Goal: Navigation & Orientation: Find specific page/section

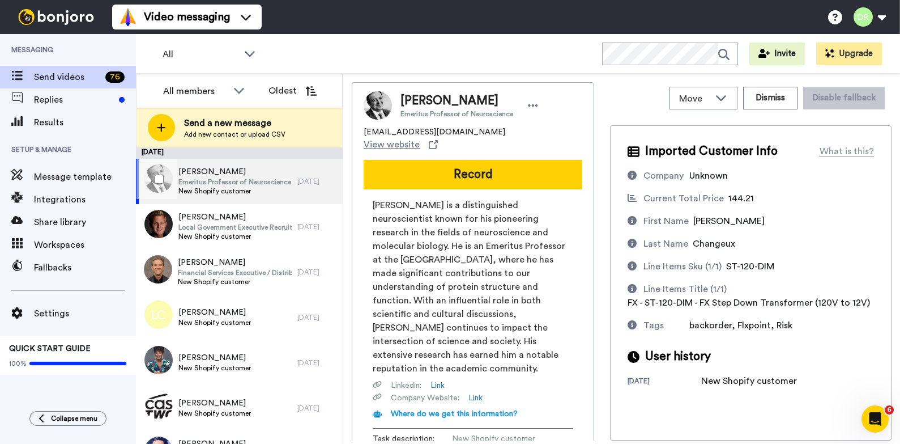
click at [263, 180] on span "Emeritus Professor of Neuroscience" at bounding box center [235, 181] width 113 height 9
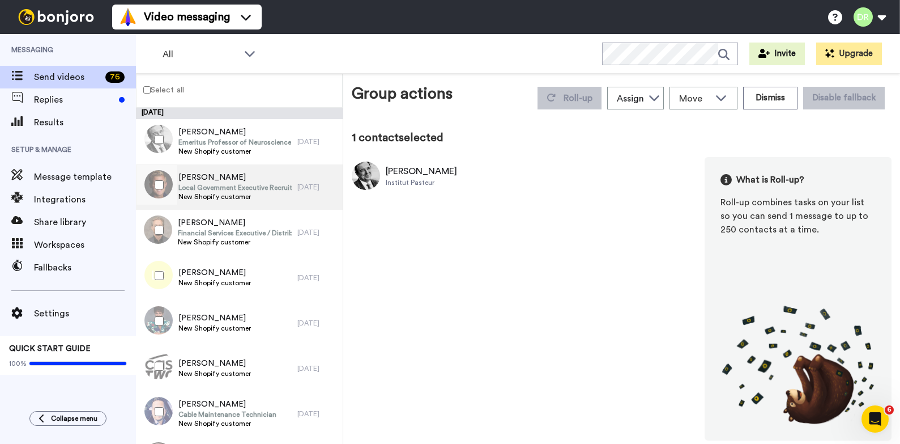
click at [198, 190] on span "Local Government Executive Recruiter" at bounding box center [235, 187] width 113 height 9
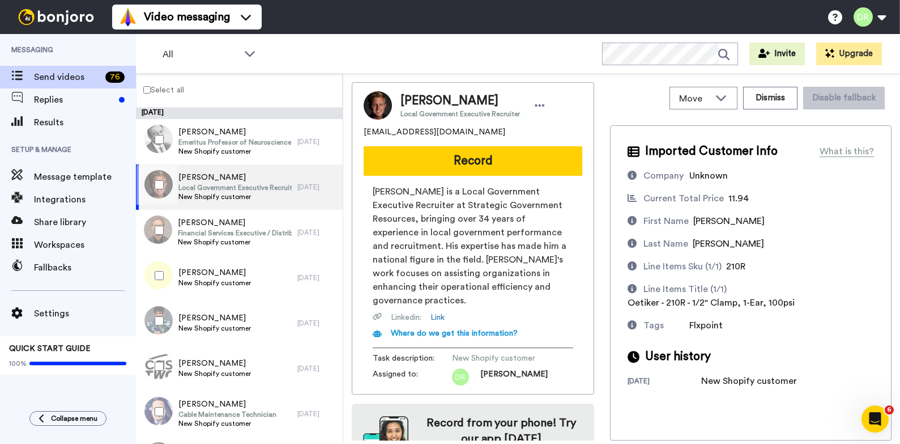
scroll to position [36, 0]
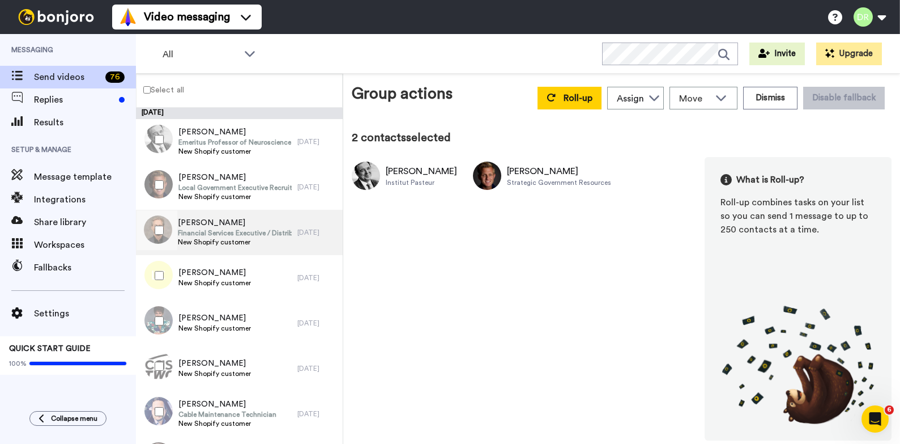
click at [198, 228] on span "Financial Services Executive / Distribution Leader" at bounding box center [235, 232] width 114 height 9
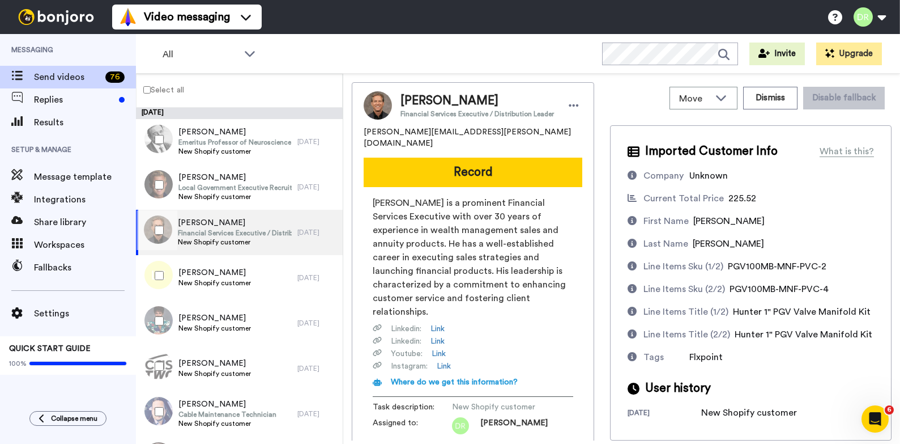
scroll to position [73, 0]
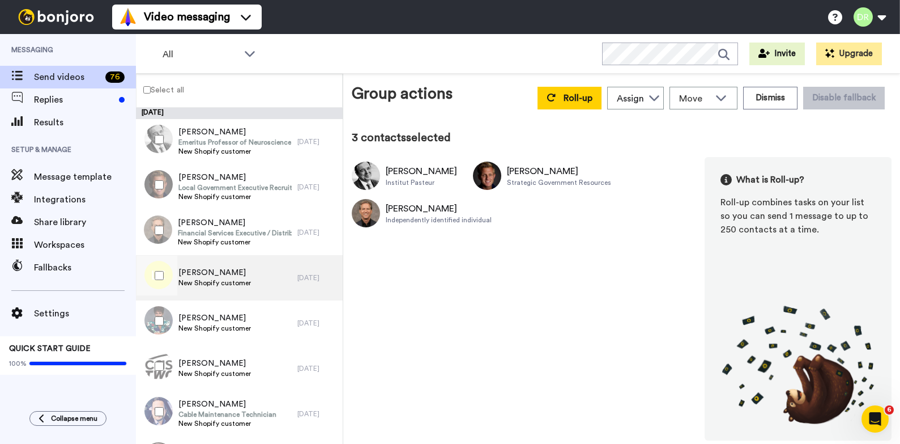
click at [199, 264] on div "[PERSON_NAME] New Shopify customer" at bounding box center [217, 277] width 162 height 45
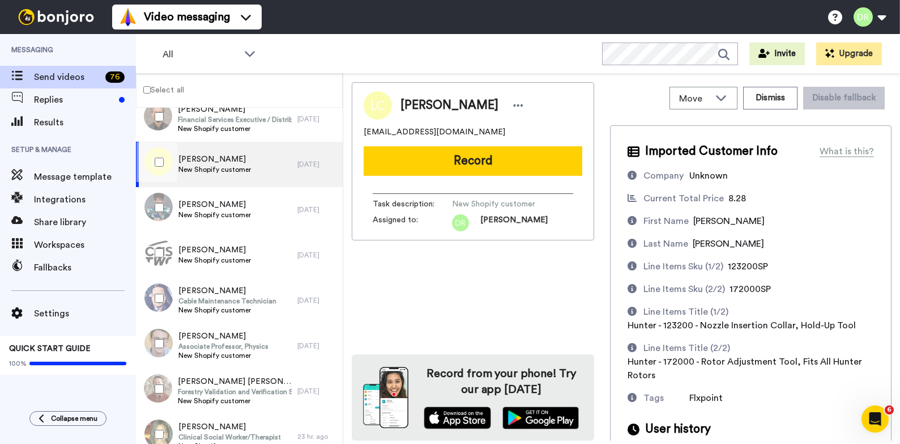
scroll to position [37, 0]
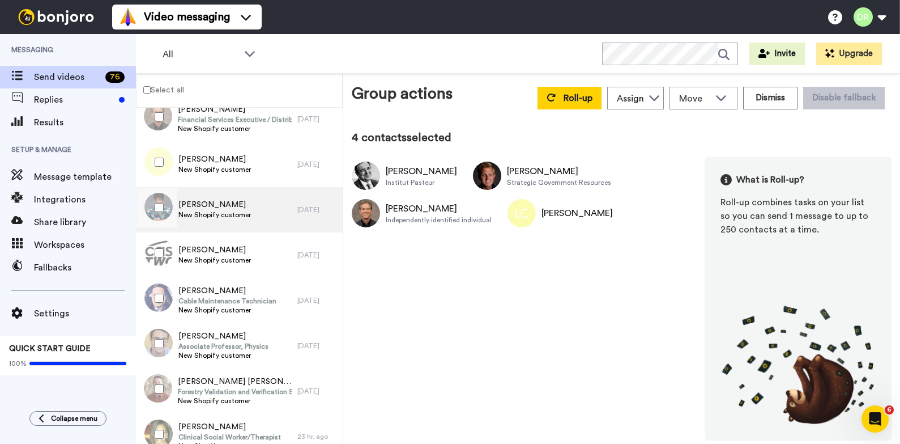
click at [197, 206] on span "[PERSON_NAME]" at bounding box center [215, 204] width 73 height 11
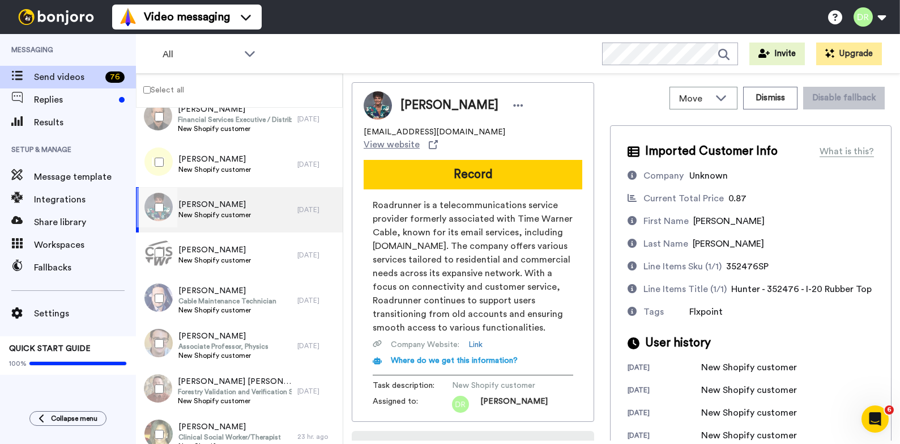
scroll to position [65, 0]
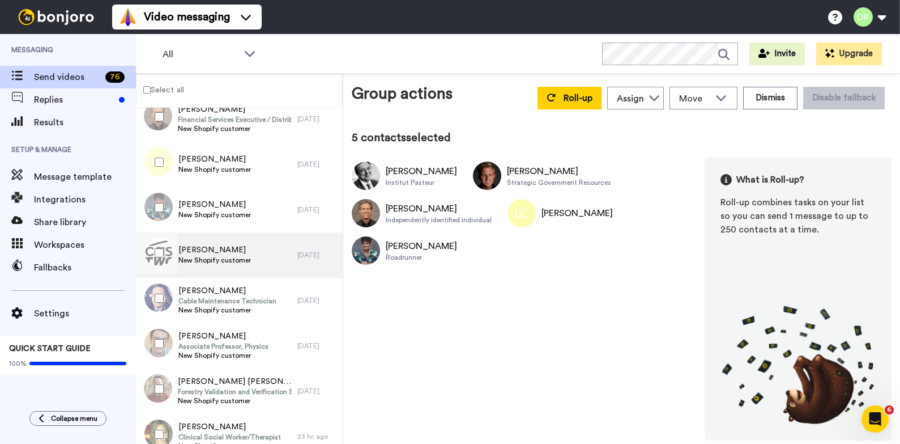
click at [193, 245] on span "[PERSON_NAME]" at bounding box center [215, 249] width 73 height 11
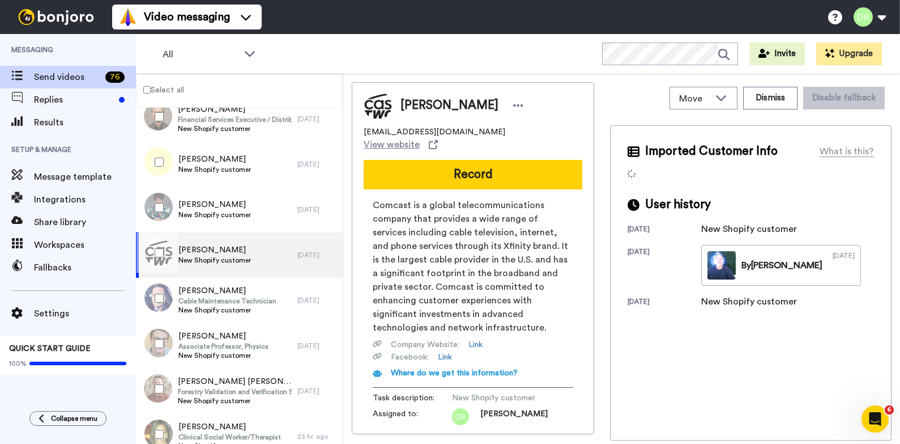
click at [199, 272] on div "[PERSON_NAME] New Shopify customer" at bounding box center [217, 254] width 162 height 45
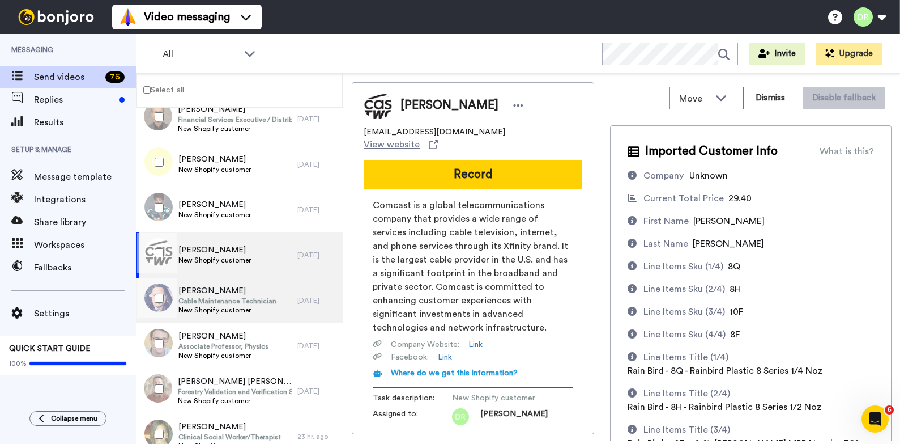
click at [202, 288] on span "[PERSON_NAME]" at bounding box center [228, 290] width 98 height 11
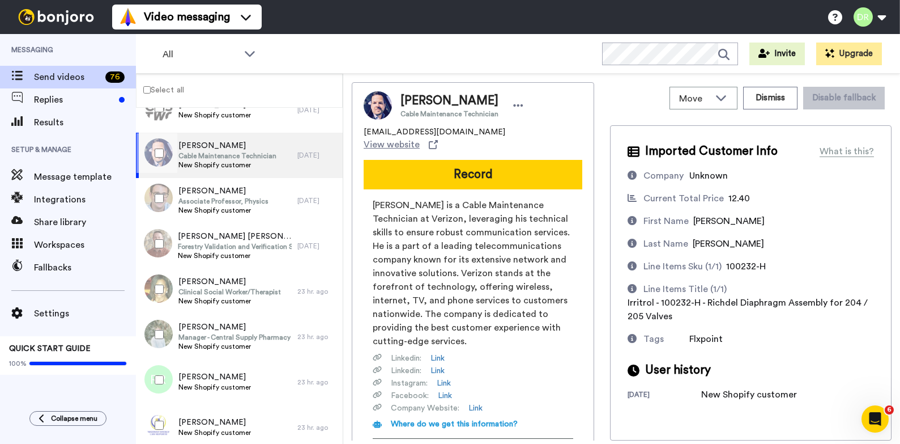
scroll to position [129, 0]
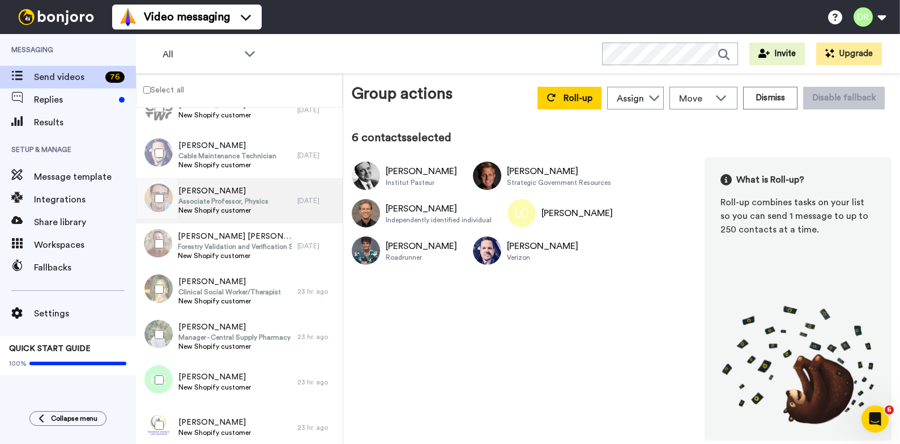
click at [197, 197] on span "Associate Professor, Physics" at bounding box center [224, 201] width 90 height 9
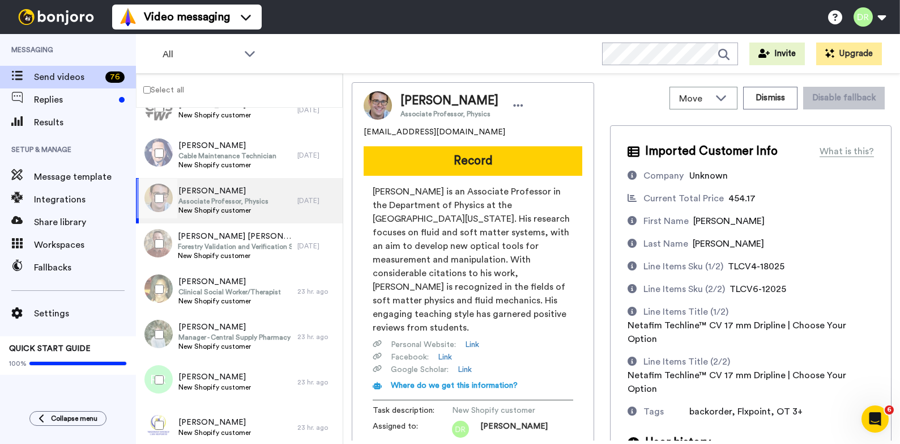
scroll to position [88, 0]
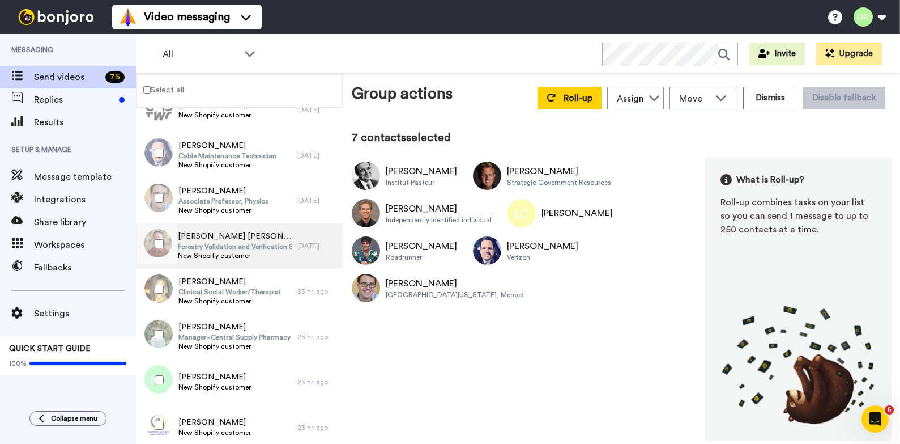
click at [216, 247] on span "Forestry Validation and Verification Sector Manager" at bounding box center [235, 246] width 114 height 9
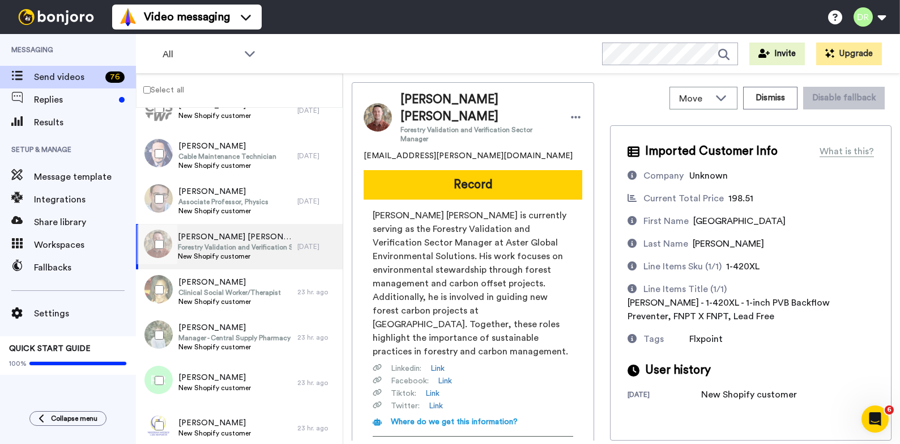
scroll to position [107, 0]
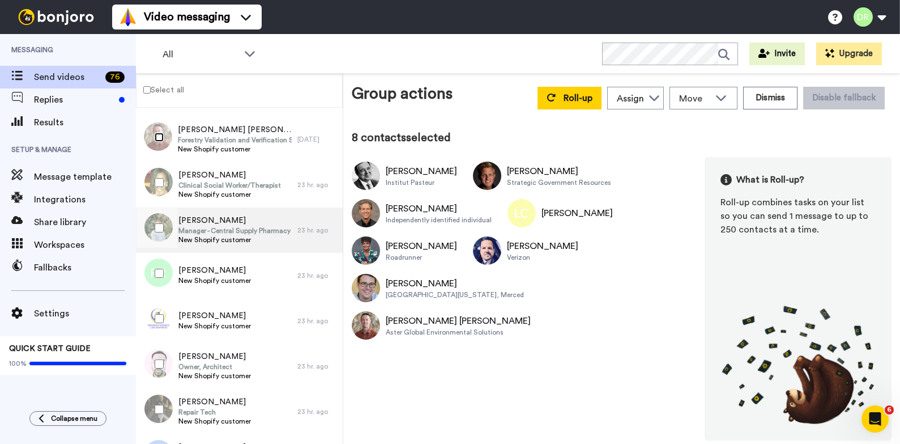
scroll to position [367, 0]
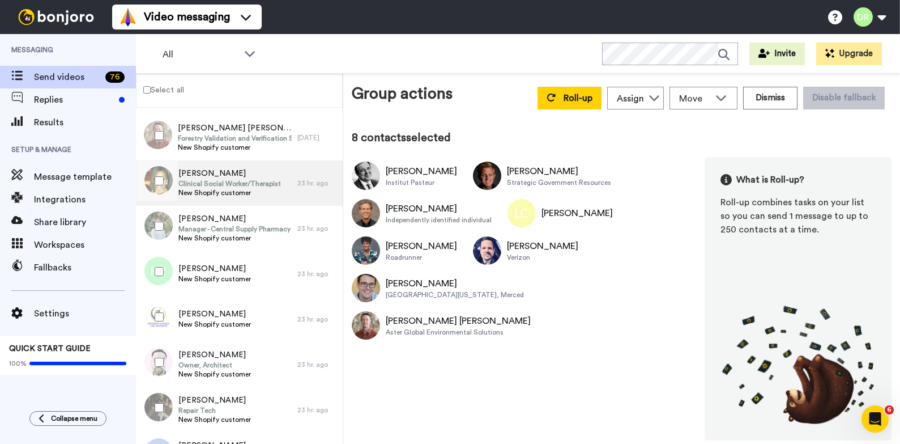
click at [200, 184] on span "Clinical Social Worker/Therapist" at bounding box center [230, 183] width 103 height 9
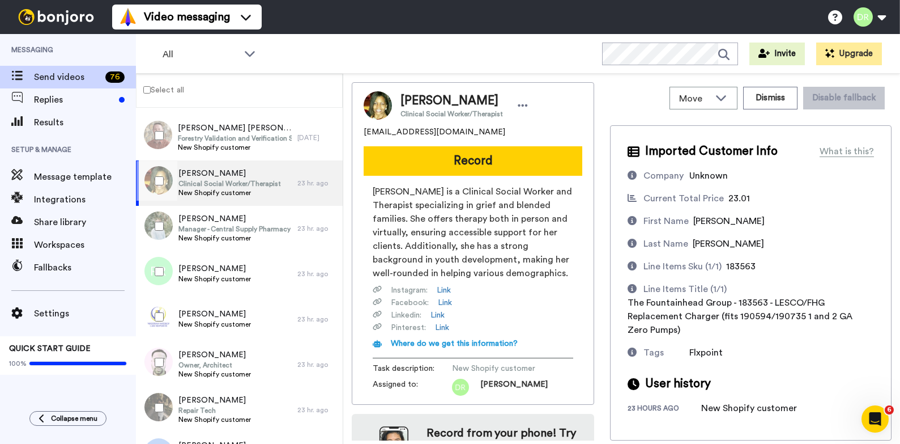
scroll to position [60, 0]
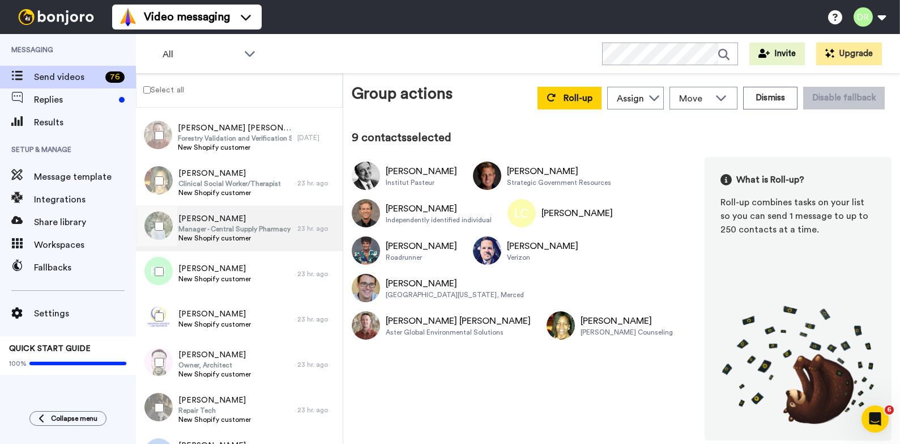
click at [207, 224] on span "Manager - Central Supply Pharmacy" at bounding box center [235, 228] width 112 height 9
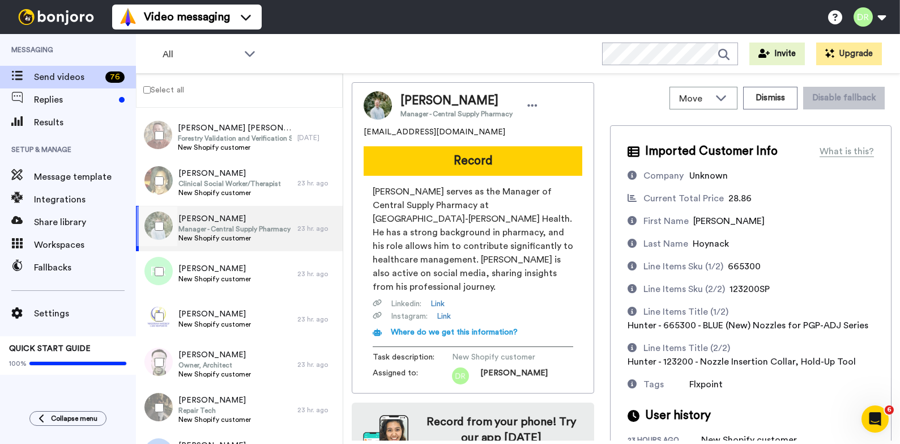
scroll to position [35, 0]
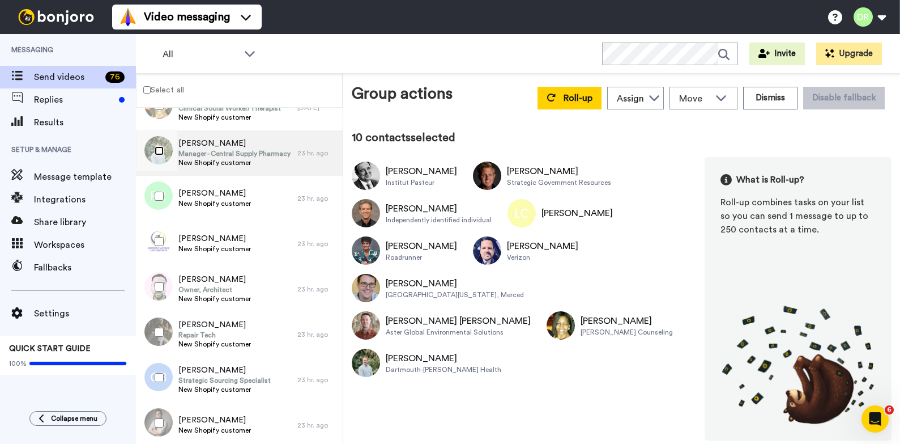
scroll to position [451, 0]
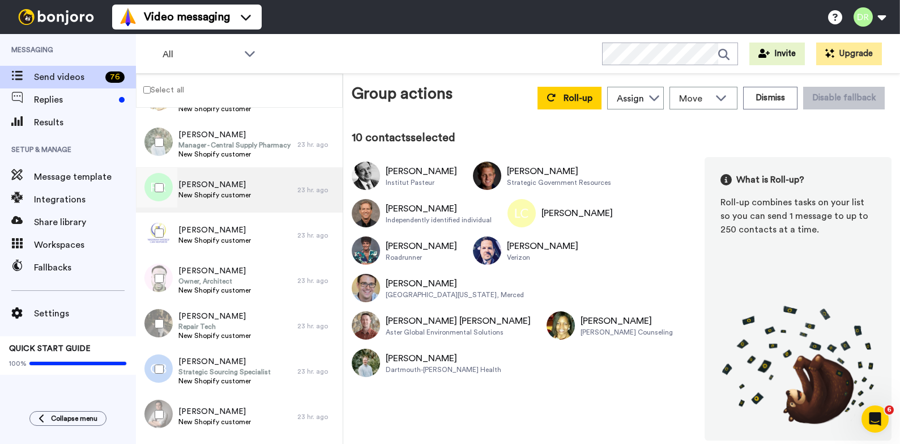
click at [199, 189] on span "[PERSON_NAME]" at bounding box center [215, 184] width 73 height 11
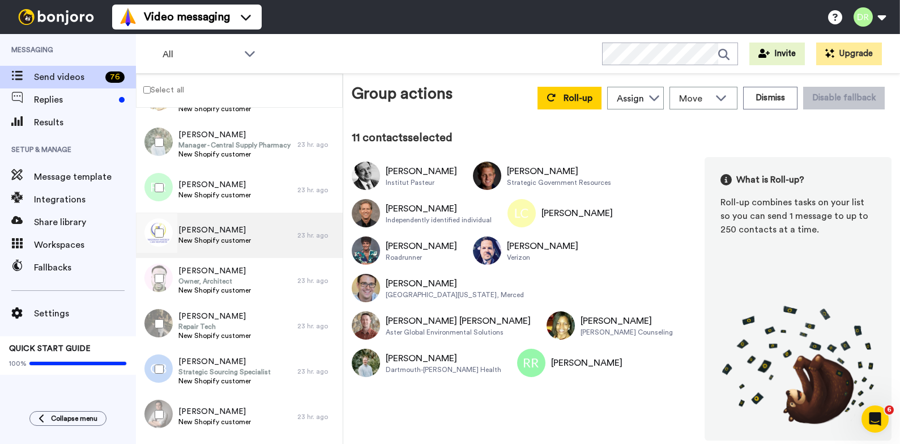
click at [187, 226] on span "[PERSON_NAME]" at bounding box center [215, 229] width 73 height 11
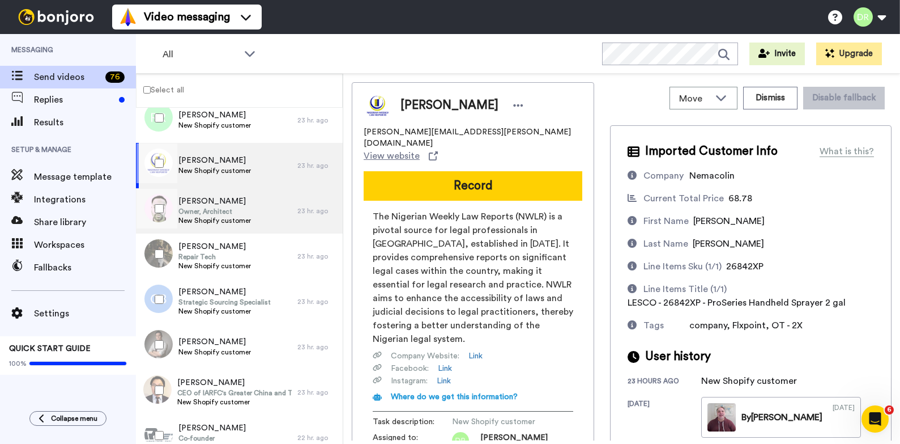
scroll to position [519, 0]
click at [196, 213] on span "Owner, Architect" at bounding box center [215, 212] width 73 height 9
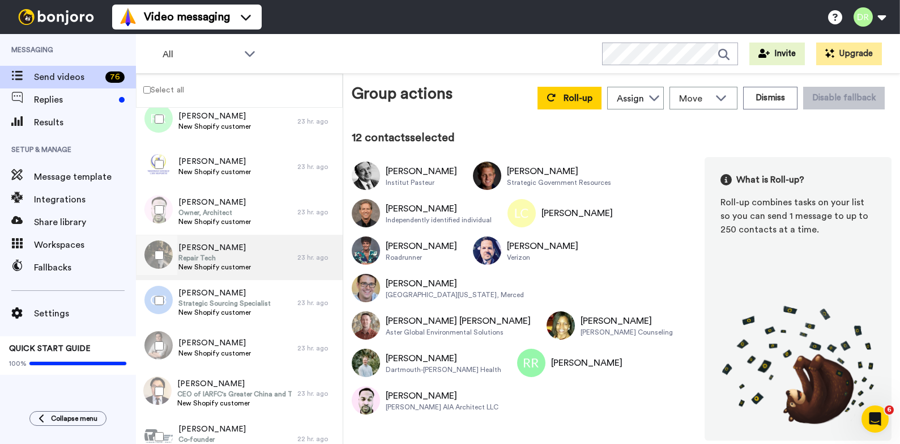
click at [223, 250] on span "[PERSON_NAME]" at bounding box center [215, 247] width 73 height 11
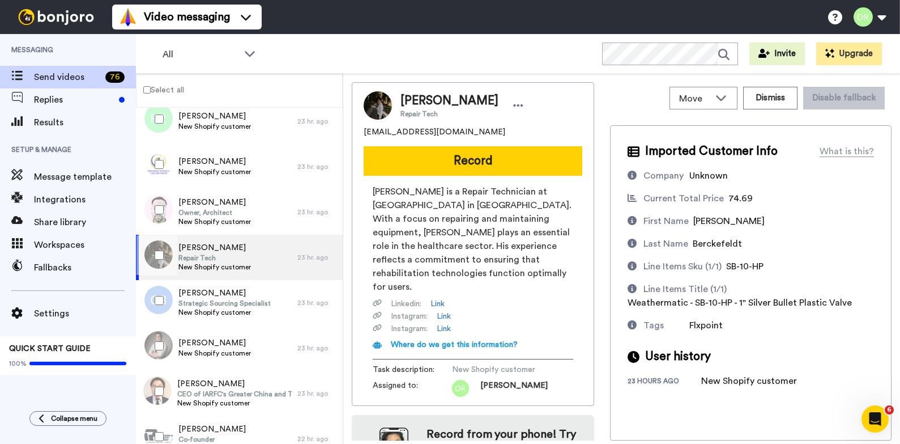
scroll to position [47, 0]
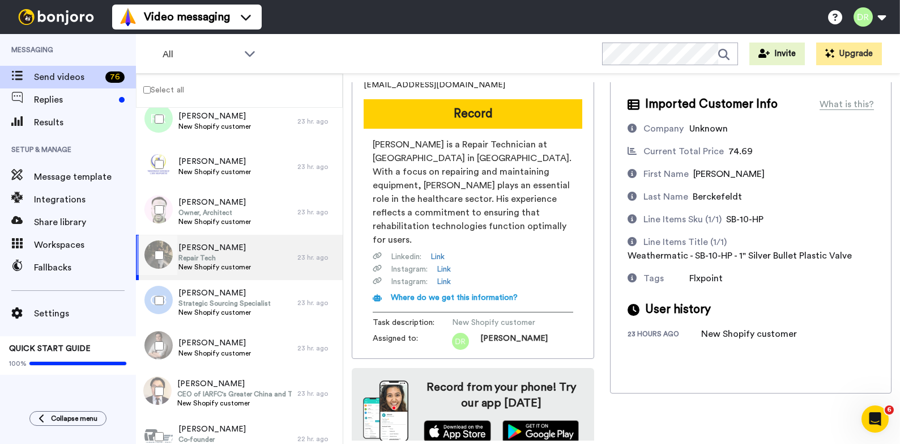
click at [154, 255] on div at bounding box center [157, 255] width 41 height 40
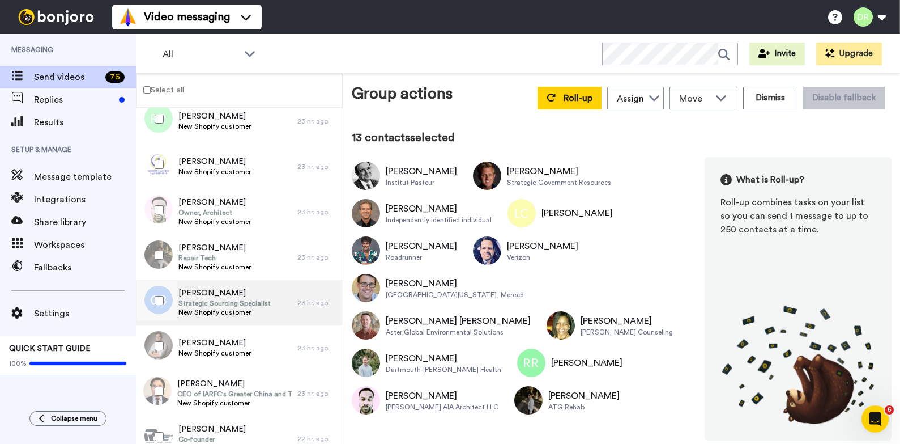
click at [203, 309] on span "New Shopify customer" at bounding box center [225, 312] width 92 height 9
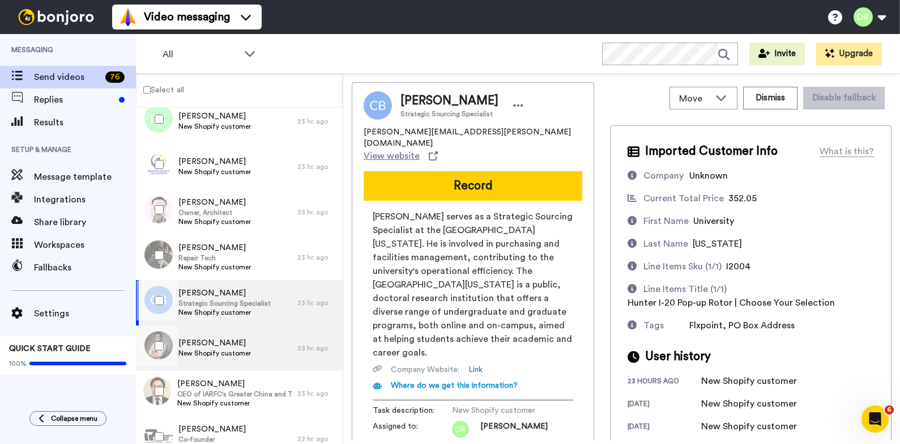
click at [216, 341] on span "[PERSON_NAME]" at bounding box center [215, 342] width 73 height 11
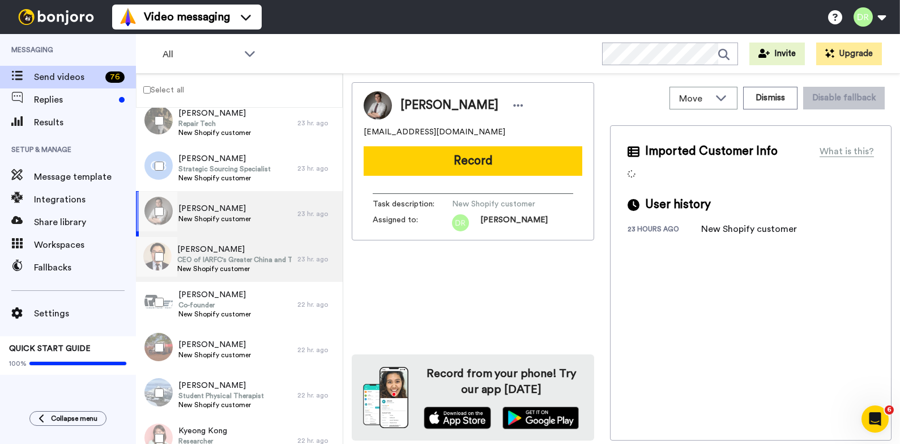
scroll to position [656, 0]
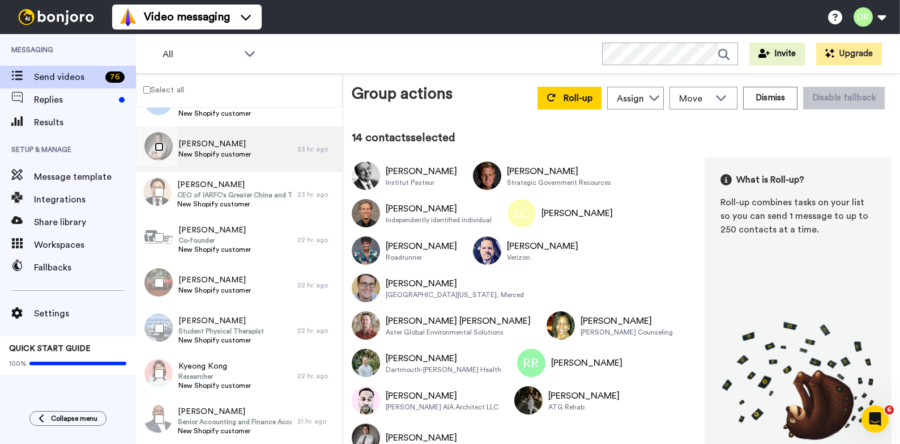
scroll to position [751, 0]
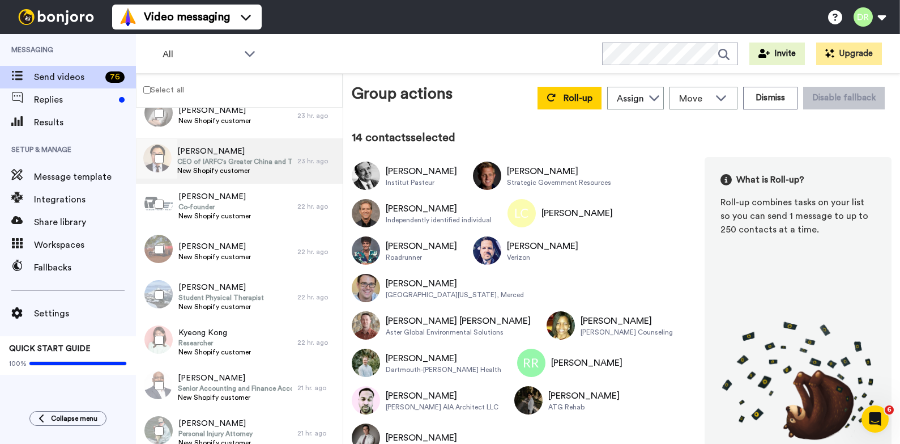
click at [216, 155] on span "[PERSON_NAME]" at bounding box center [234, 151] width 114 height 11
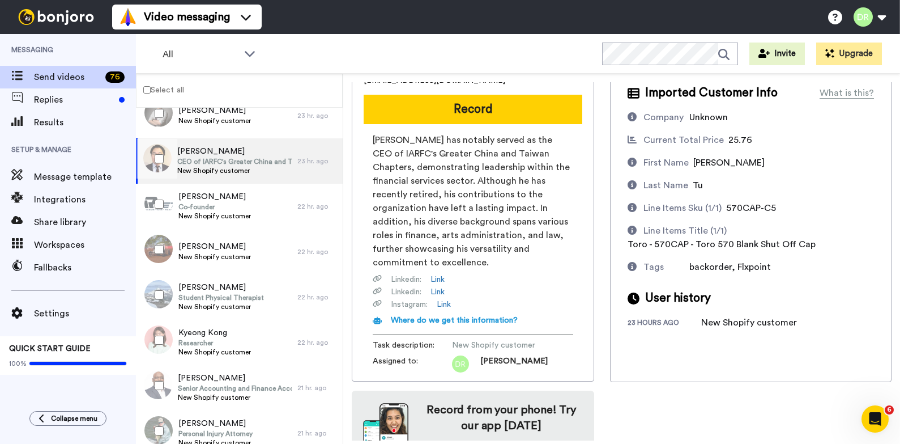
scroll to position [81, 0]
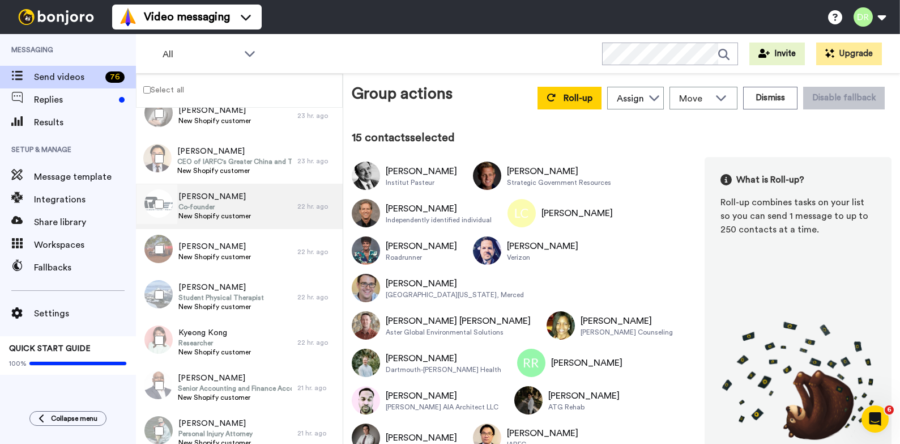
click at [200, 197] on span "[PERSON_NAME]" at bounding box center [215, 196] width 73 height 11
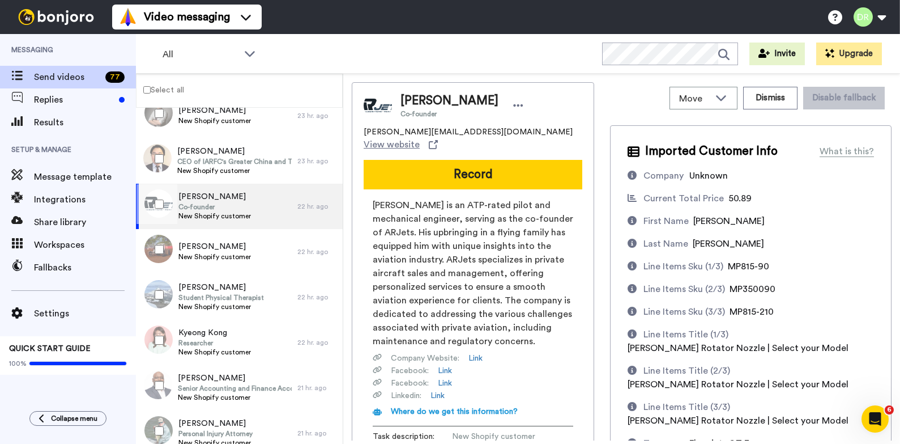
scroll to position [223, 0]
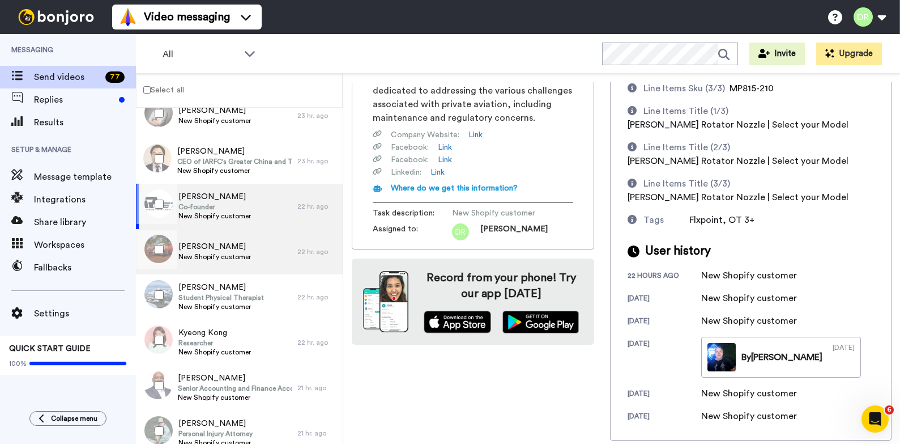
click at [193, 248] on span "[PERSON_NAME]" at bounding box center [215, 246] width 73 height 11
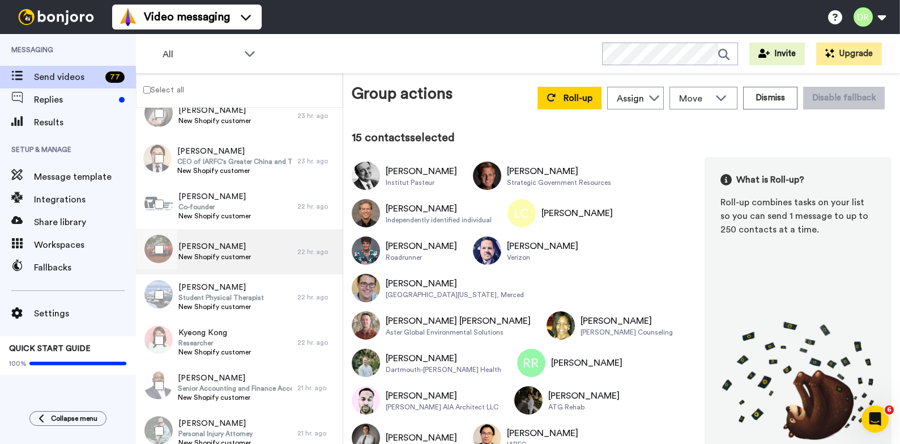
click at [201, 251] on span "[PERSON_NAME]" at bounding box center [215, 246] width 73 height 11
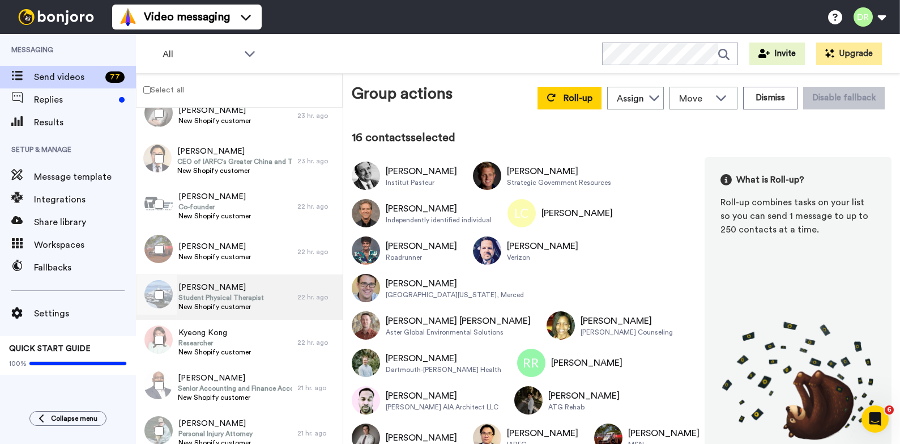
click at [201, 284] on span "[PERSON_NAME]" at bounding box center [222, 287] width 86 height 11
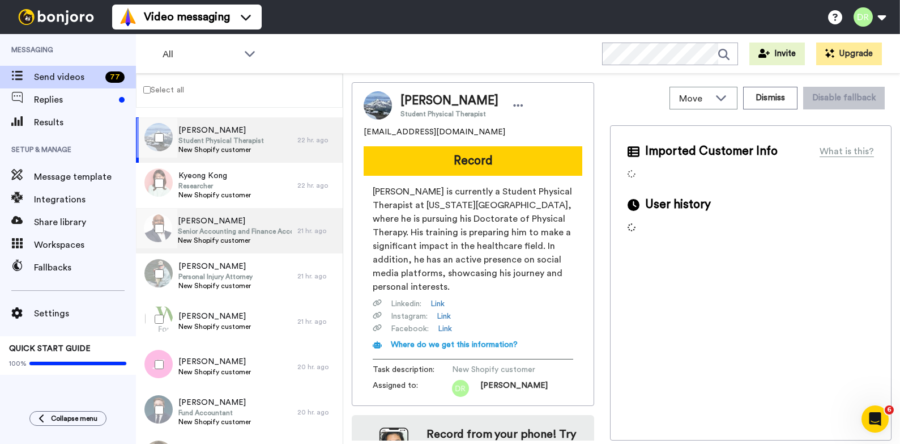
scroll to position [913, 0]
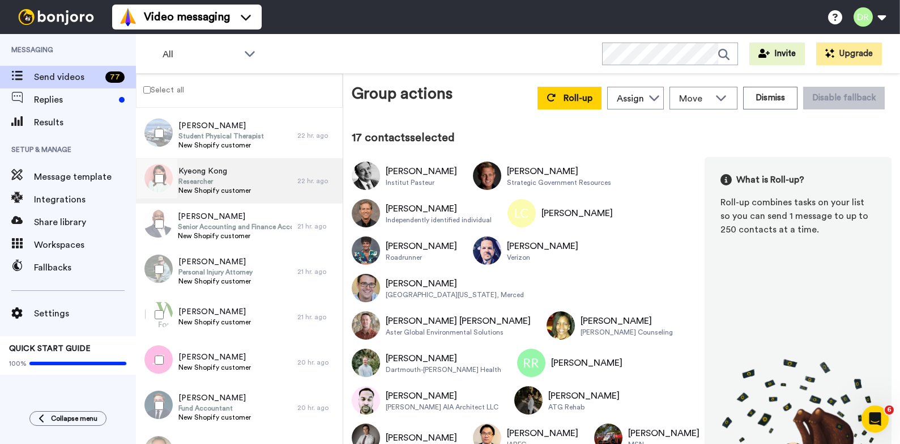
click at [203, 177] on span "Researcher" at bounding box center [215, 181] width 73 height 9
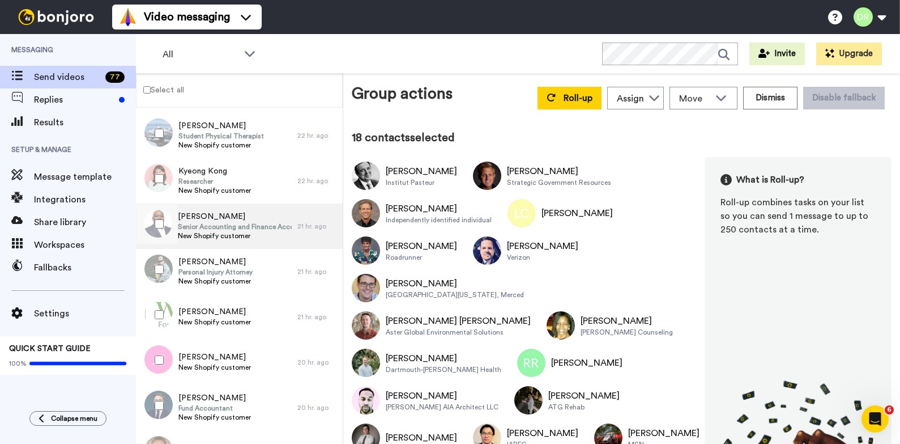
click at [194, 215] on span "[PERSON_NAME]" at bounding box center [235, 216] width 114 height 11
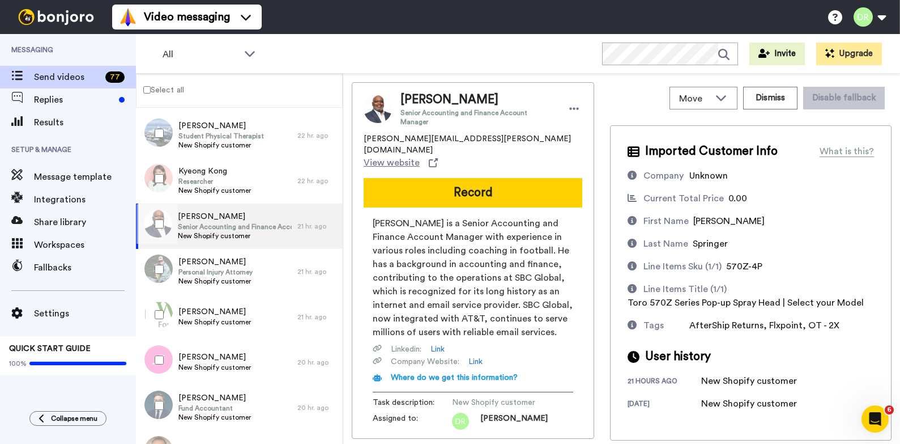
scroll to position [64, 0]
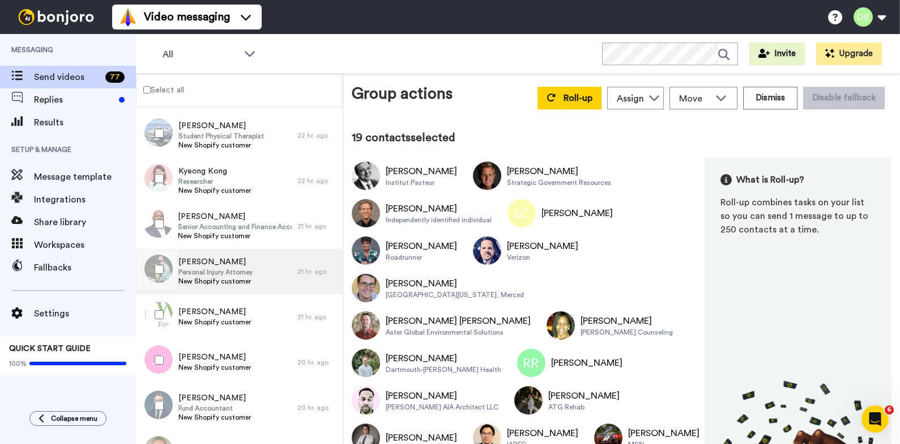
click at [198, 267] on span "Personal Injury Attorney" at bounding box center [216, 271] width 74 height 9
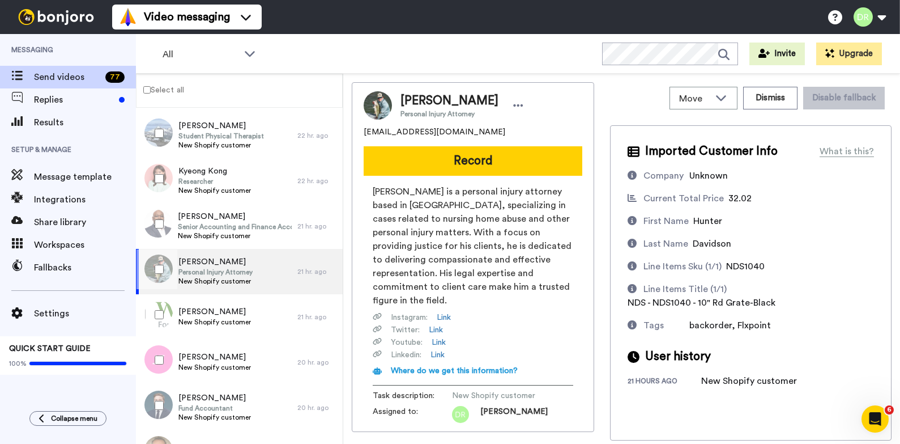
scroll to position [73, 0]
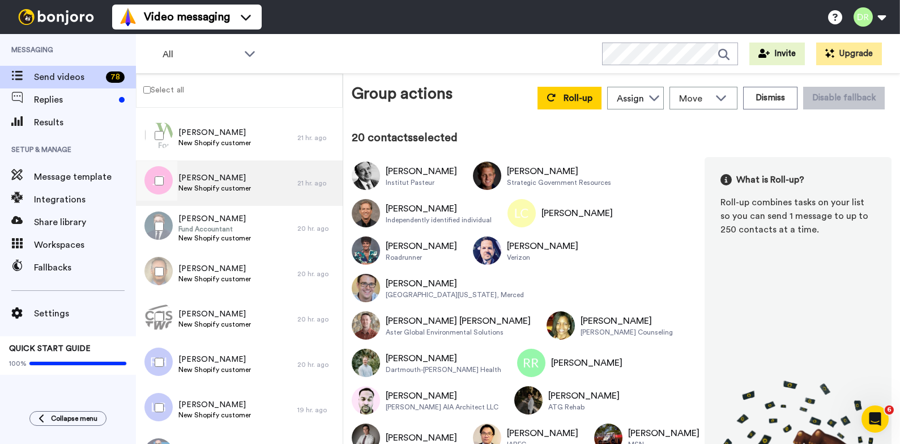
scroll to position [1090, 0]
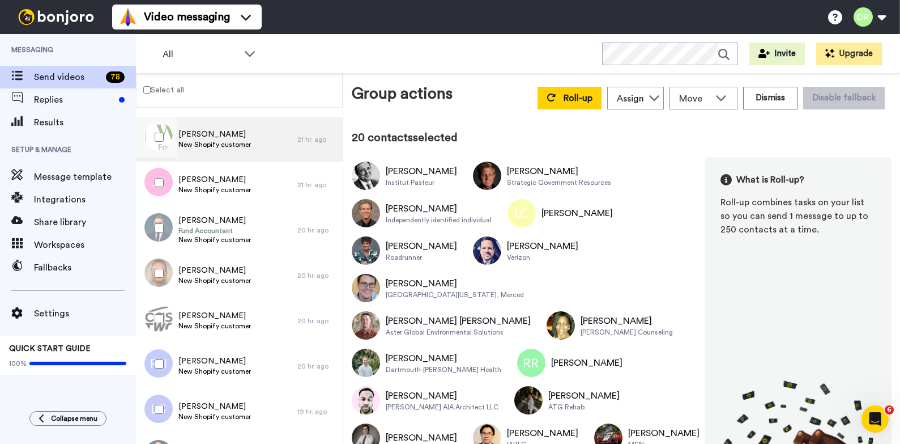
click at [203, 133] on span "[PERSON_NAME]" at bounding box center [215, 134] width 73 height 11
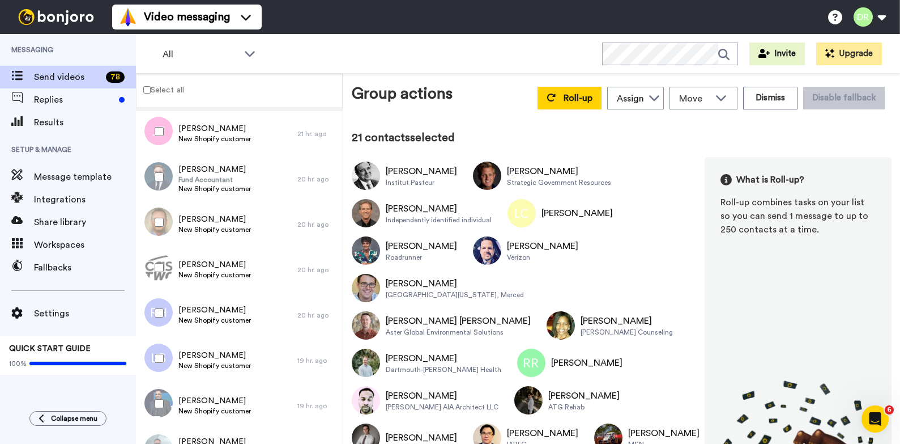
scroll to position [1146, 0]
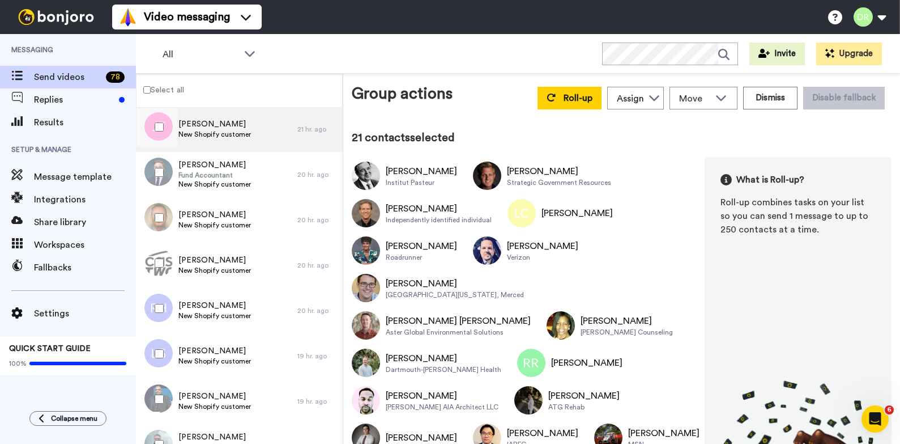
click at [213, 126] on span "[PERSON_NAME]" at bounding box center [215, 123] width 73 height 11
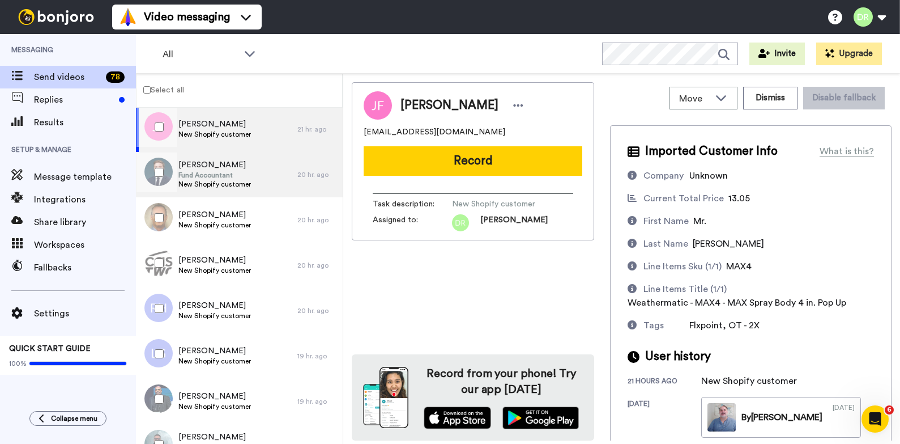
click at [222, 176] on span "Fund Accountant" at bounding box center [215, 175] width 73 height 9
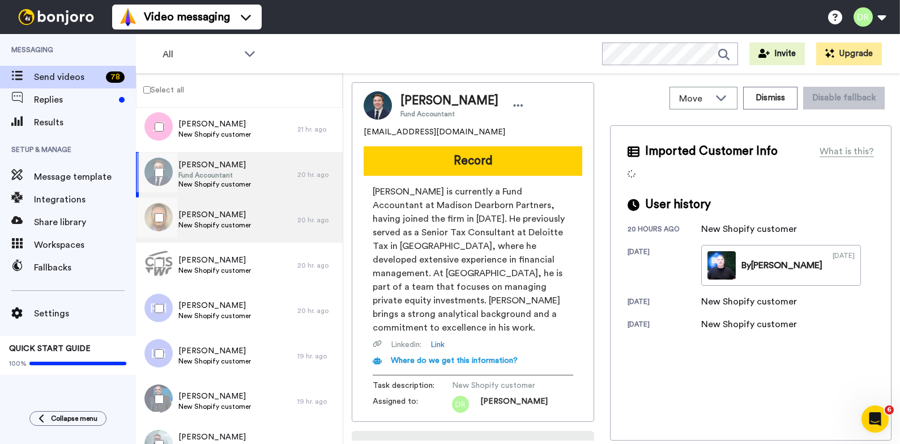
click at [228, 217] on span "[PERSON_NAME]" at bounding box center [215, 214] width 73 height 11
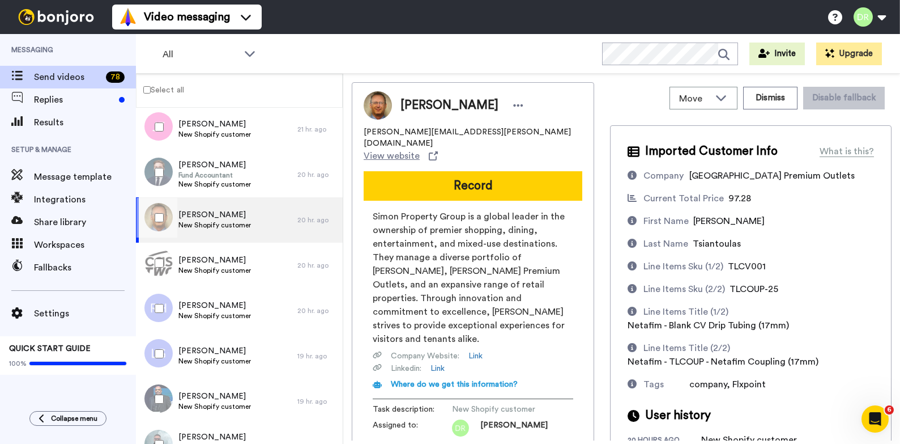
scroll to position [64, 0]
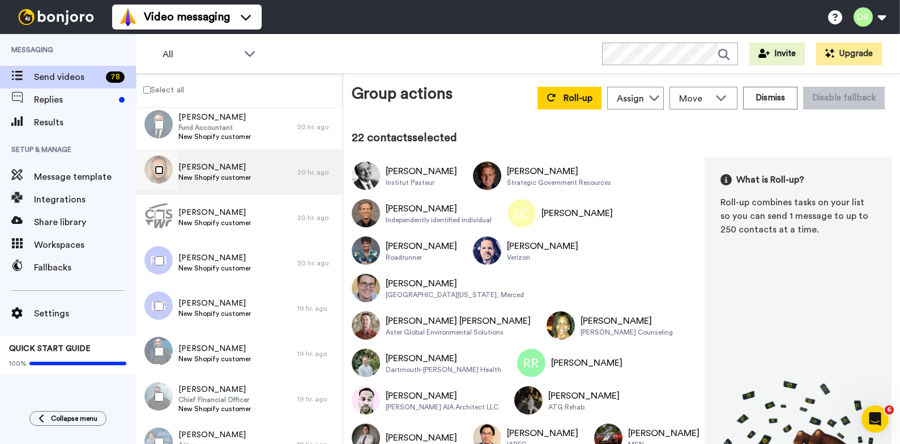
scroll to position [1194, 0]
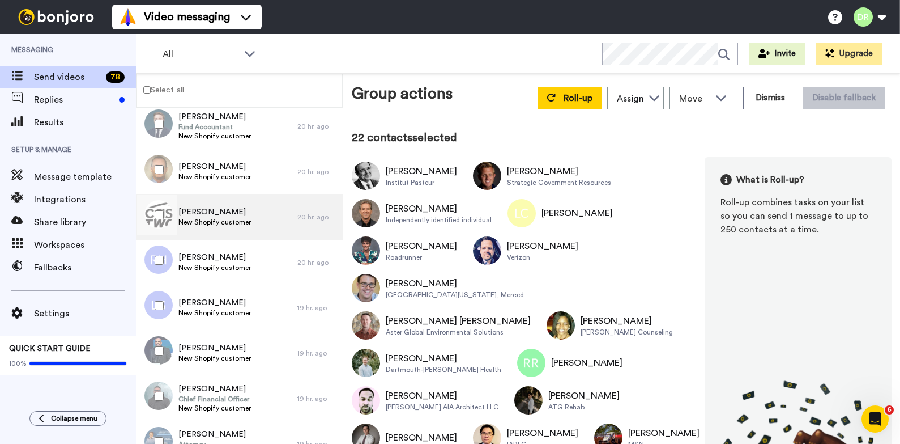
click at [213, 211] on span "[PERSON_NAME]" at bounding box center [215, 211] width 73 height 11
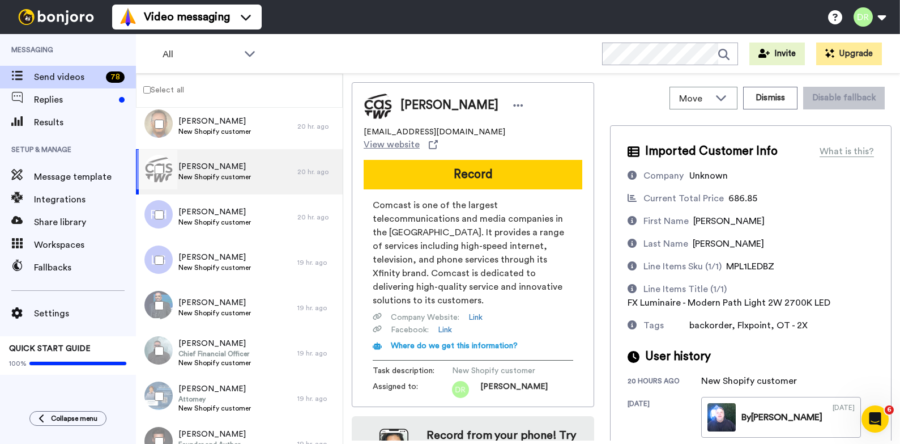
scroll to position [1245, 0]
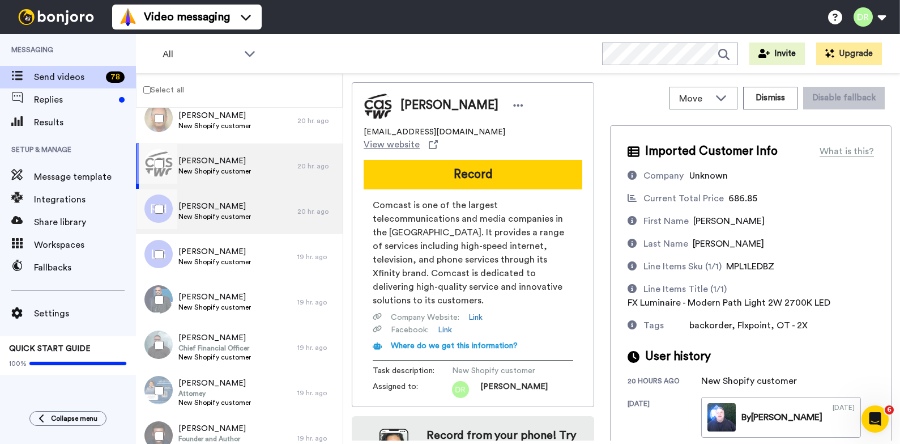
click at [213, 211] on span "[PERSON_NAME]" at bounding box center [215, 206] width 73 height 11
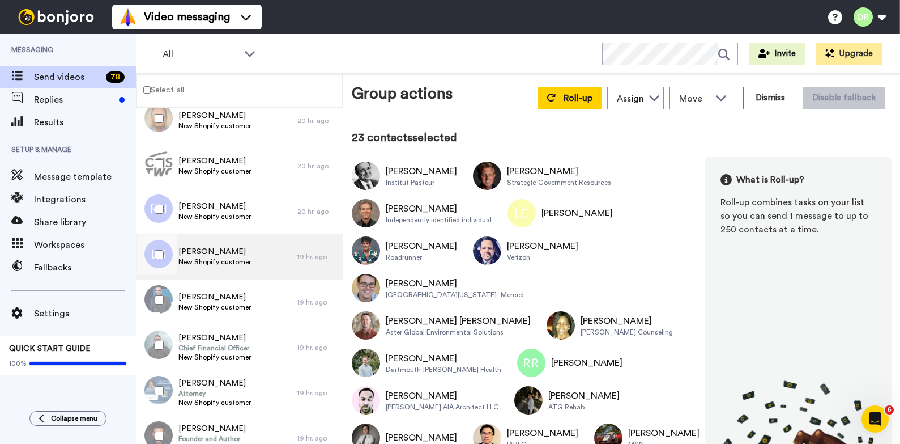
click at [194, 249] on span "[PERSON_NAME]" at bounding box center [215, 251] width 73 height 11
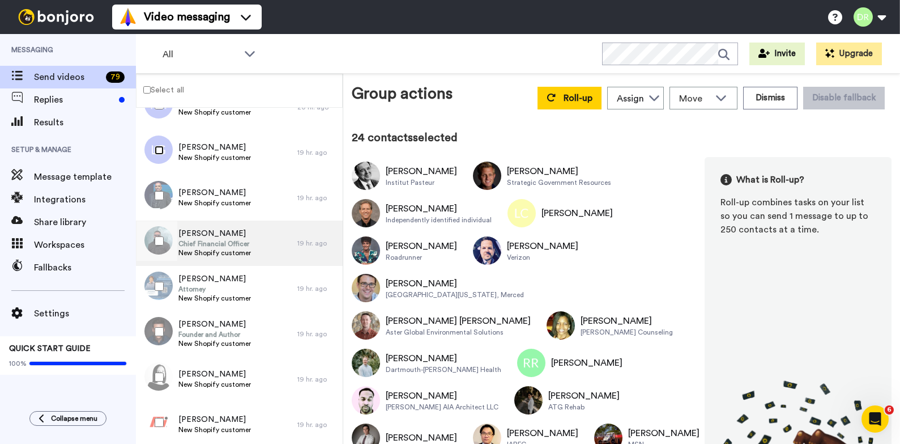
scroll to position [1349, 0]
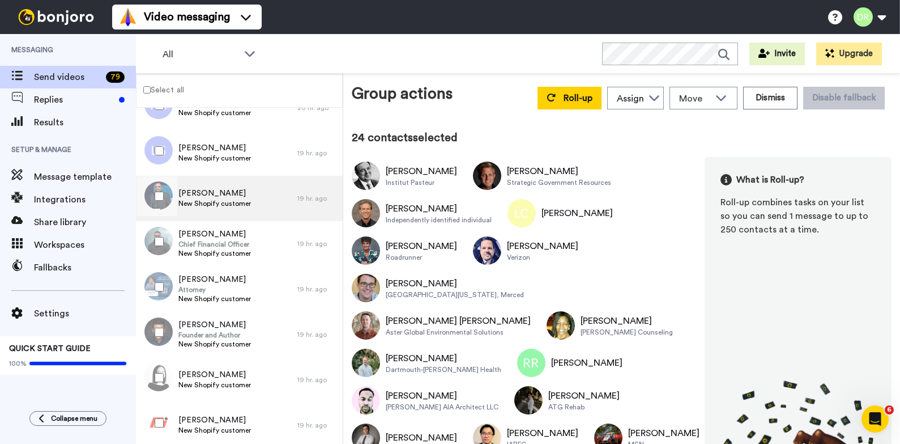
click at [208, 194] on span "[PERSON_NAME]" at bounding box center [215, 193] width 73 height 11
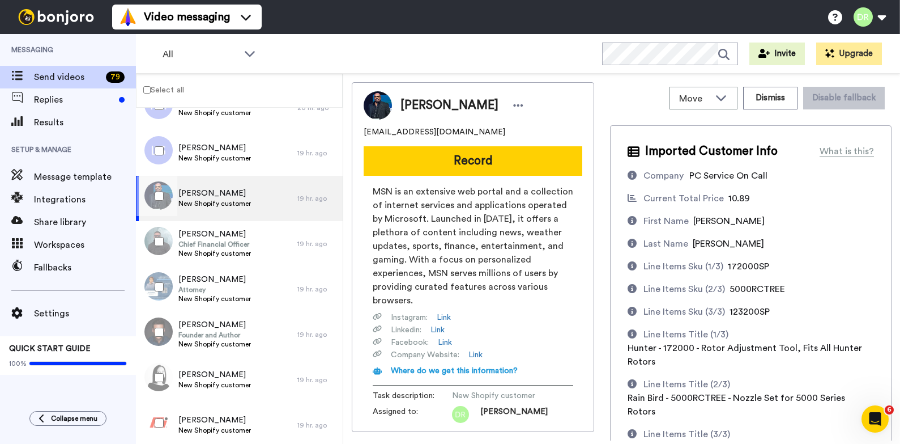
scroll to position [119, 0]
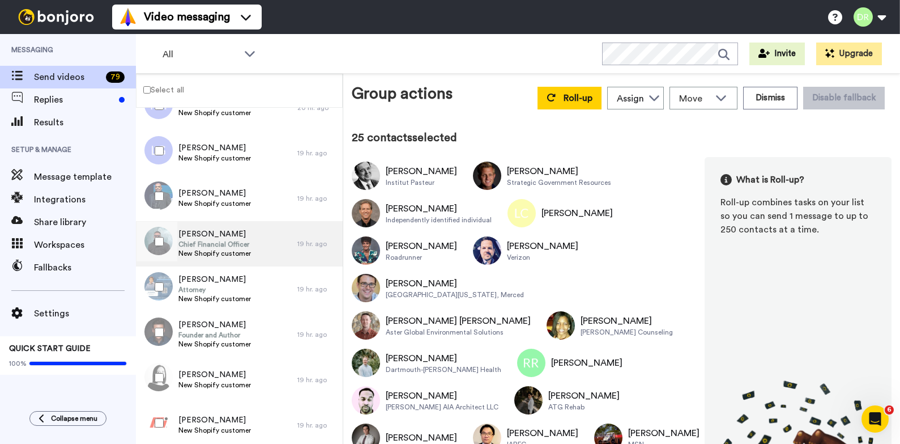
click at [203, 235] on span "[PERSON_NAME]" at bounding box center [215, 233] width 73 height 11
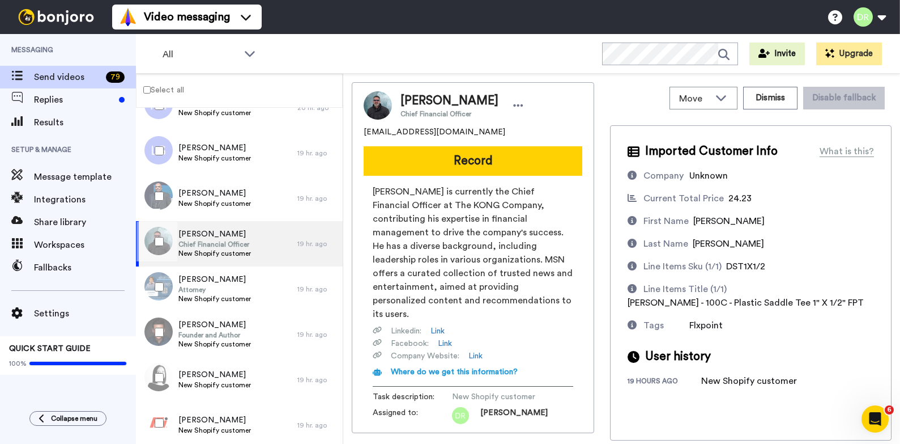
scroll to position [74, 0]
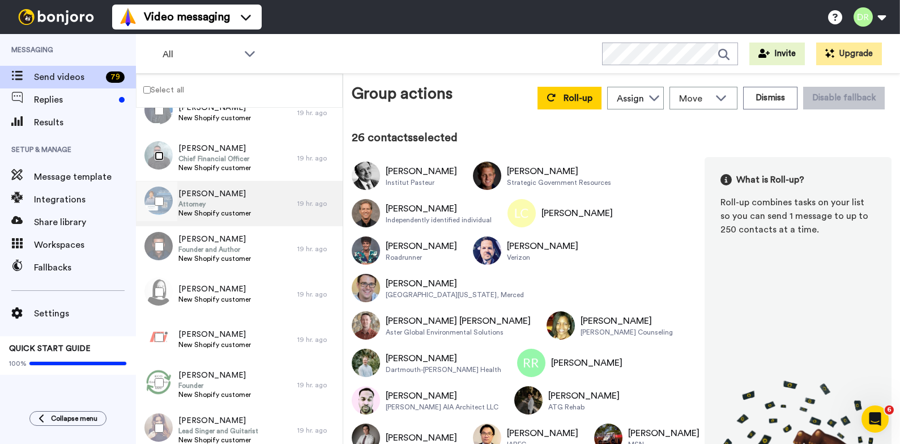
scroll to position [1433, 0]
click at [219, 197] on span "[PERSON_NAME]" at bounding box center [215, 195] width 73 height 11
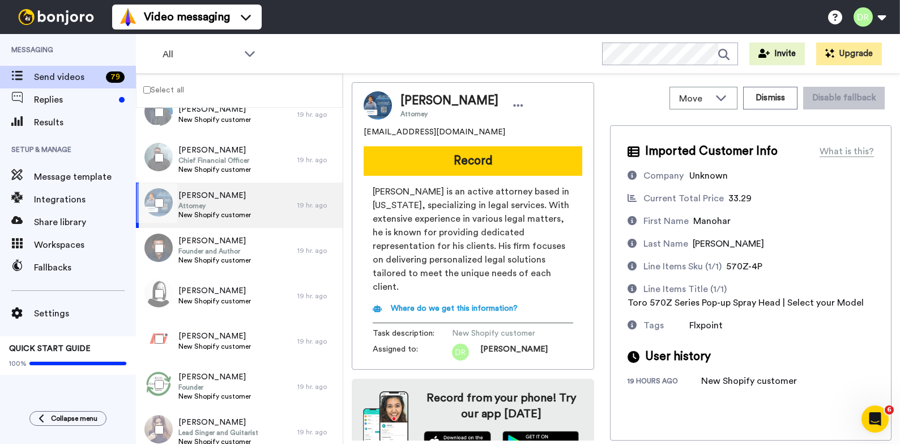
scroll to position [11, 0]
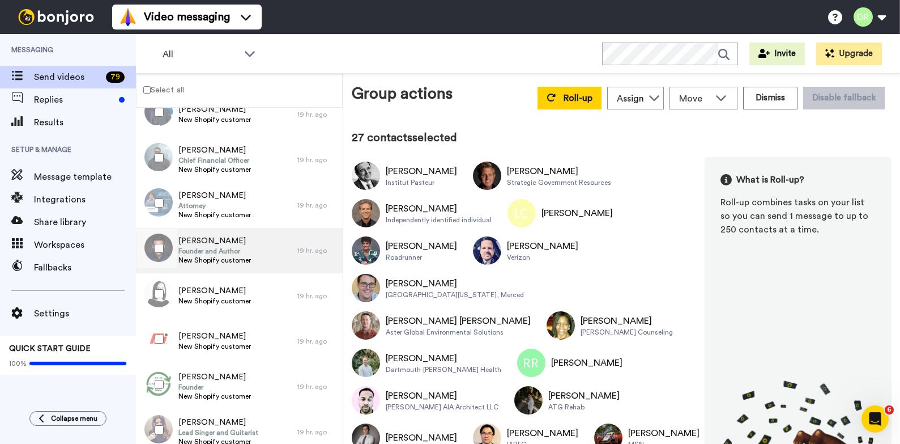
click at [206, 251] on span "Founder and Author" at bounding box center [215, 251] width 73 height 9
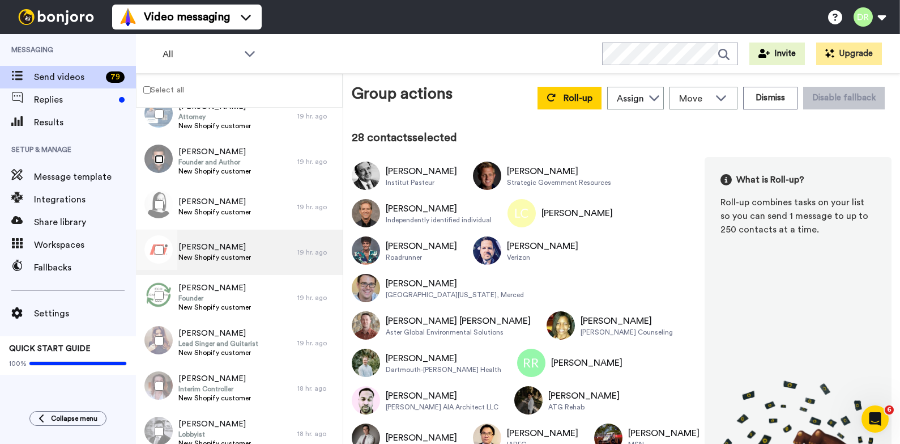
scroll to position [1522, 0]
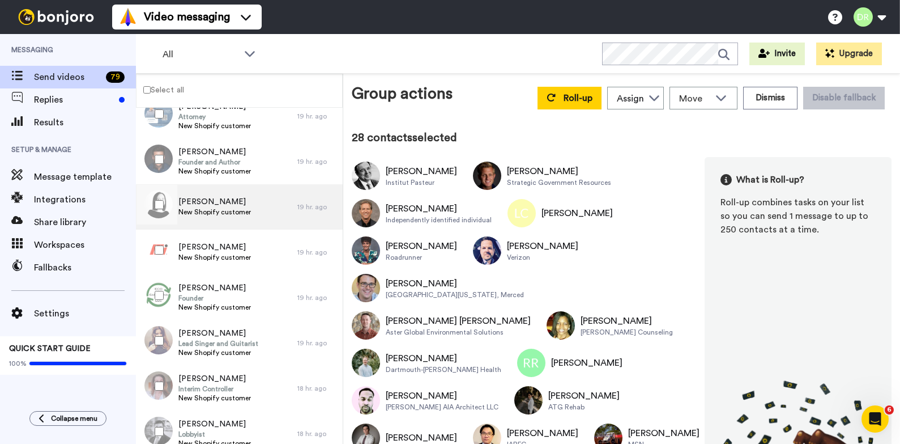
click at [216, 211] on span "New Shopify customer" at bounding box center [215, 211] width 73 height 9
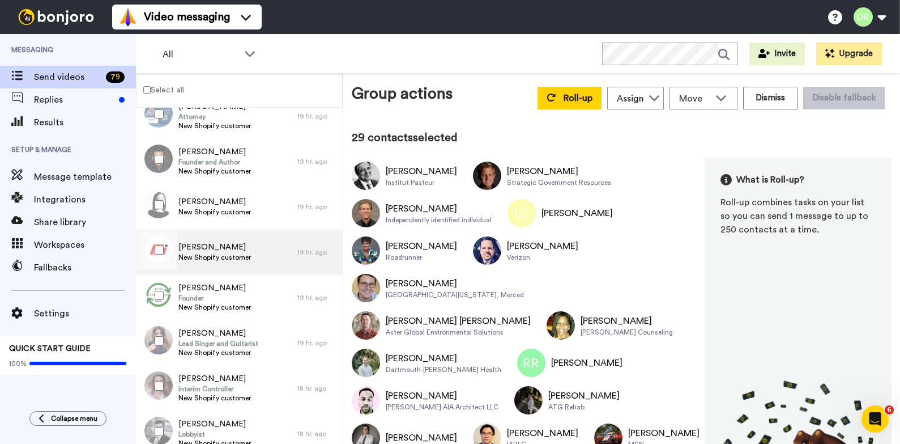
click at [220, 247] on span "[PERSON_NAME]" at bounding box center [215, 246] width 73 height 11
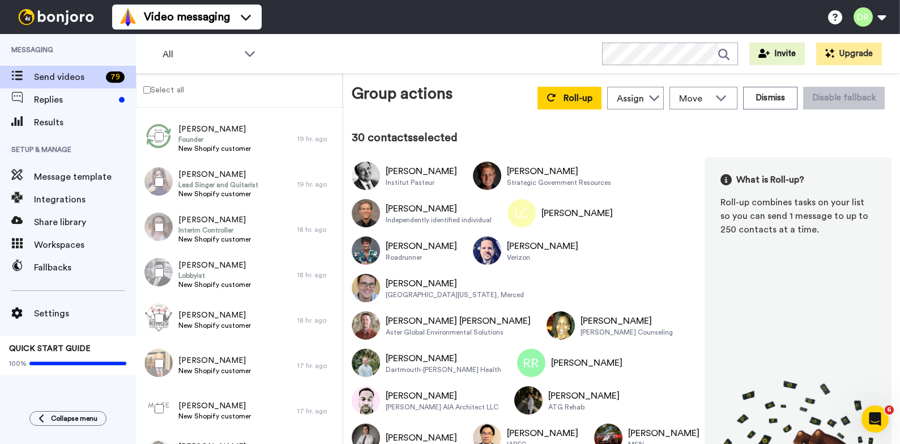
scroll to position [1679, 0]
